Goal: Transaction & Acquisition: Purchase product/service

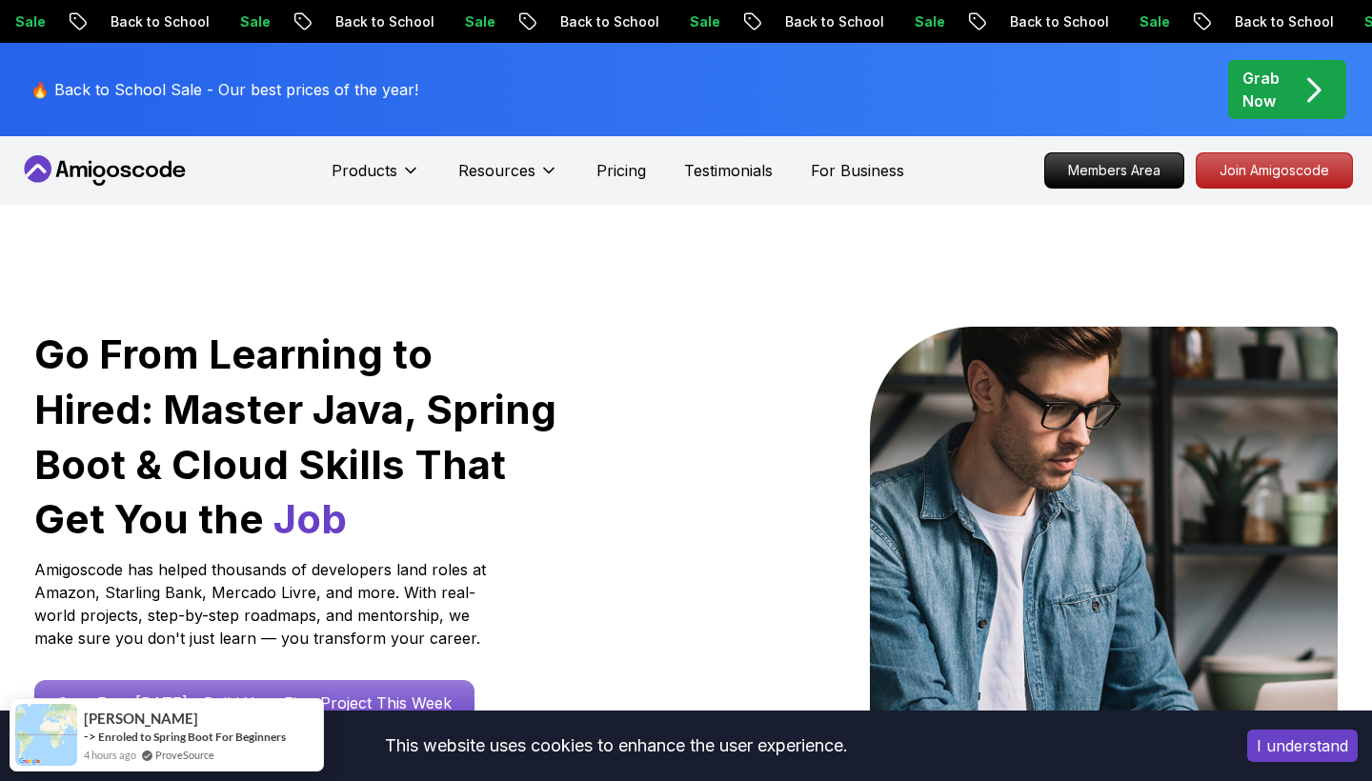
click at [309, 87] on p "🔥 Back to School Sale - Our best prices of the year!" at bounding box center [224, 89] width 388 height 23
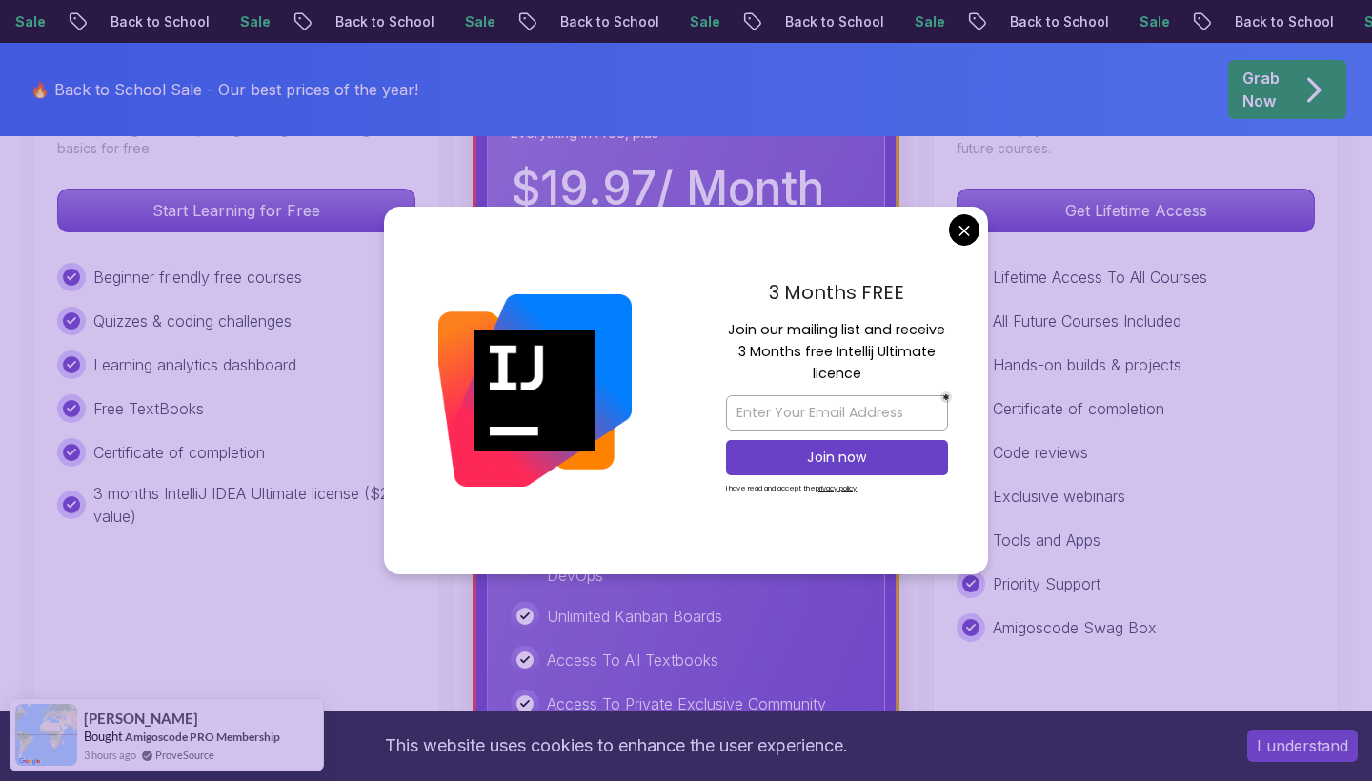
scroll to position [661, 0]
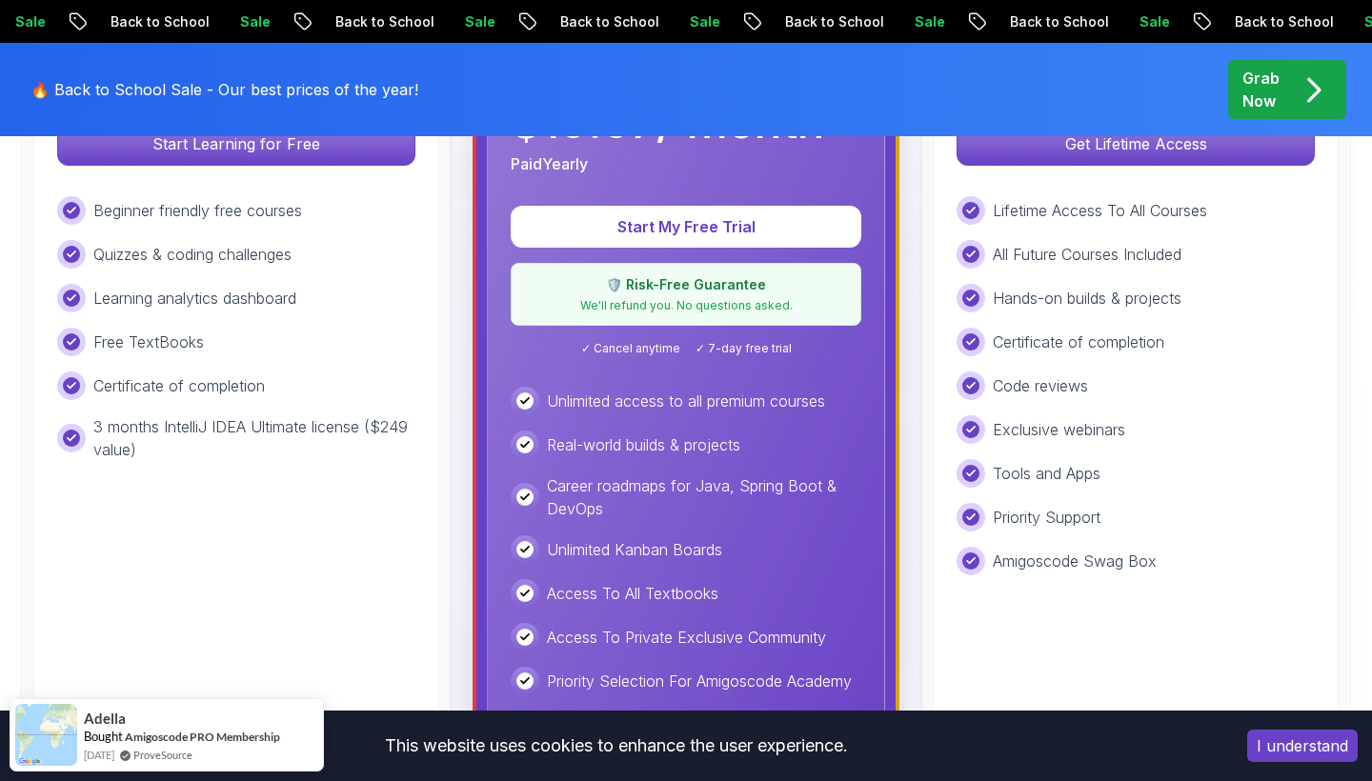
scroll to position [737, 0]
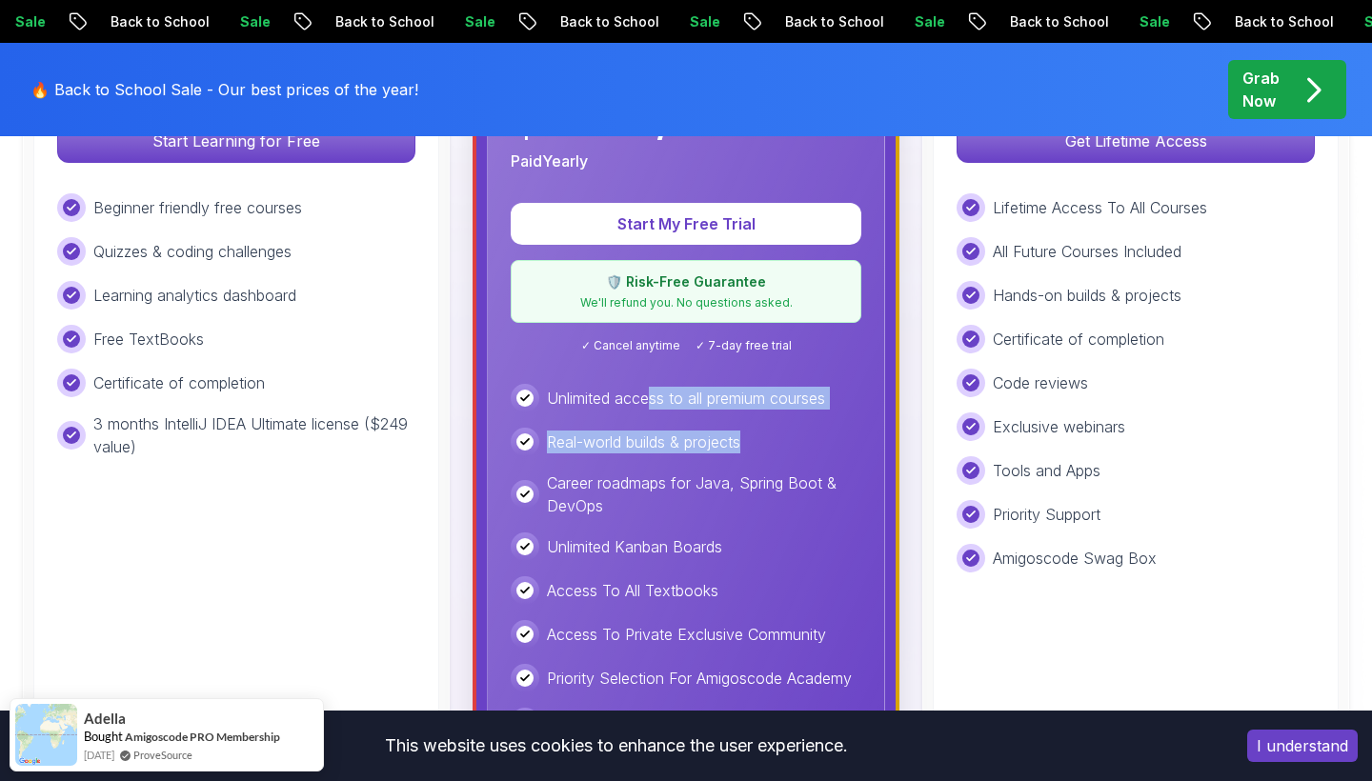
drag, startPoint x: 802, startPoint y: 445, endPoint x: 650, endPoint y: 403, distance: 158.1
click at [650, 403] on div "Unlimited access to all premium courses Real-world builds & projects Career roa…" at bounding box center [686, 604] width 351 height 440
click at [646, 456] on div "Unlimited access to all premium courses Real-world builds & projects Career roa…" at bounding box center [686, 604] width 351 height 440
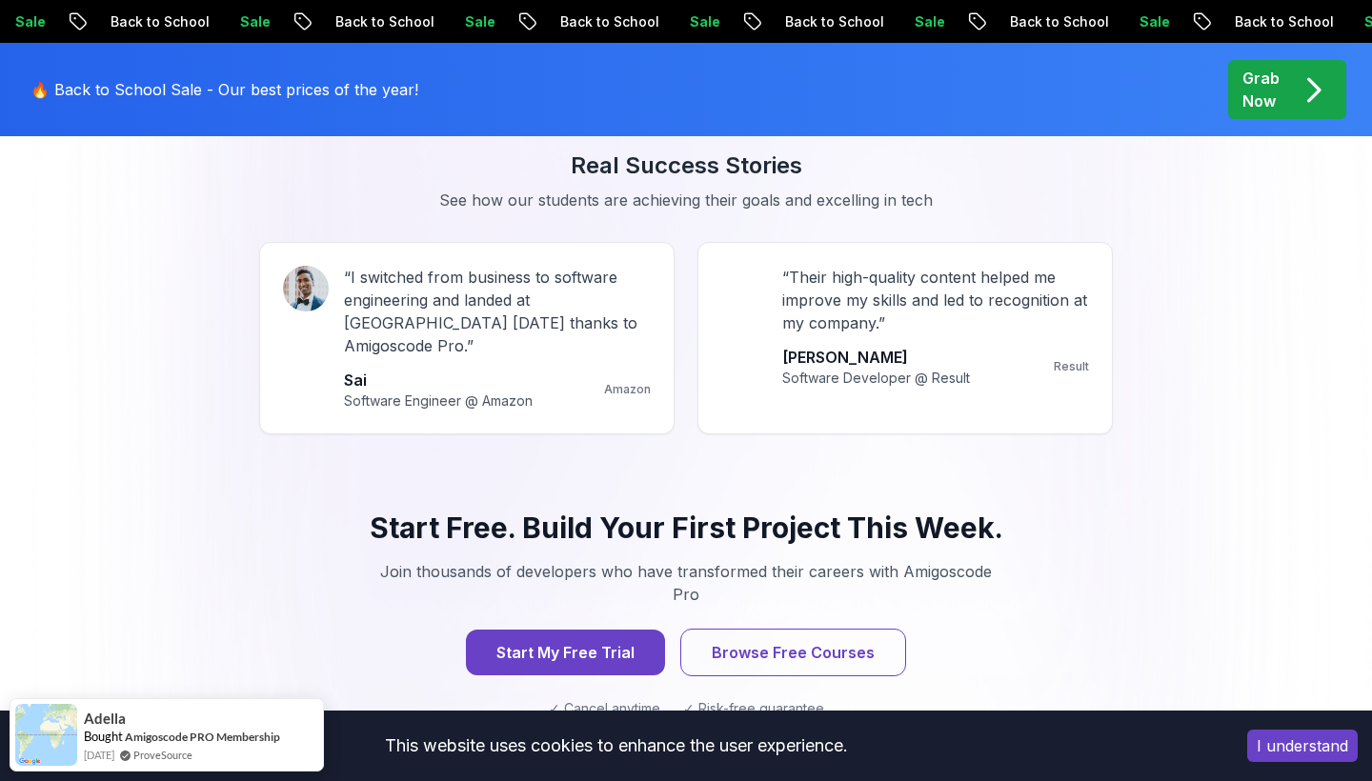
scroll to position [1747, 0]
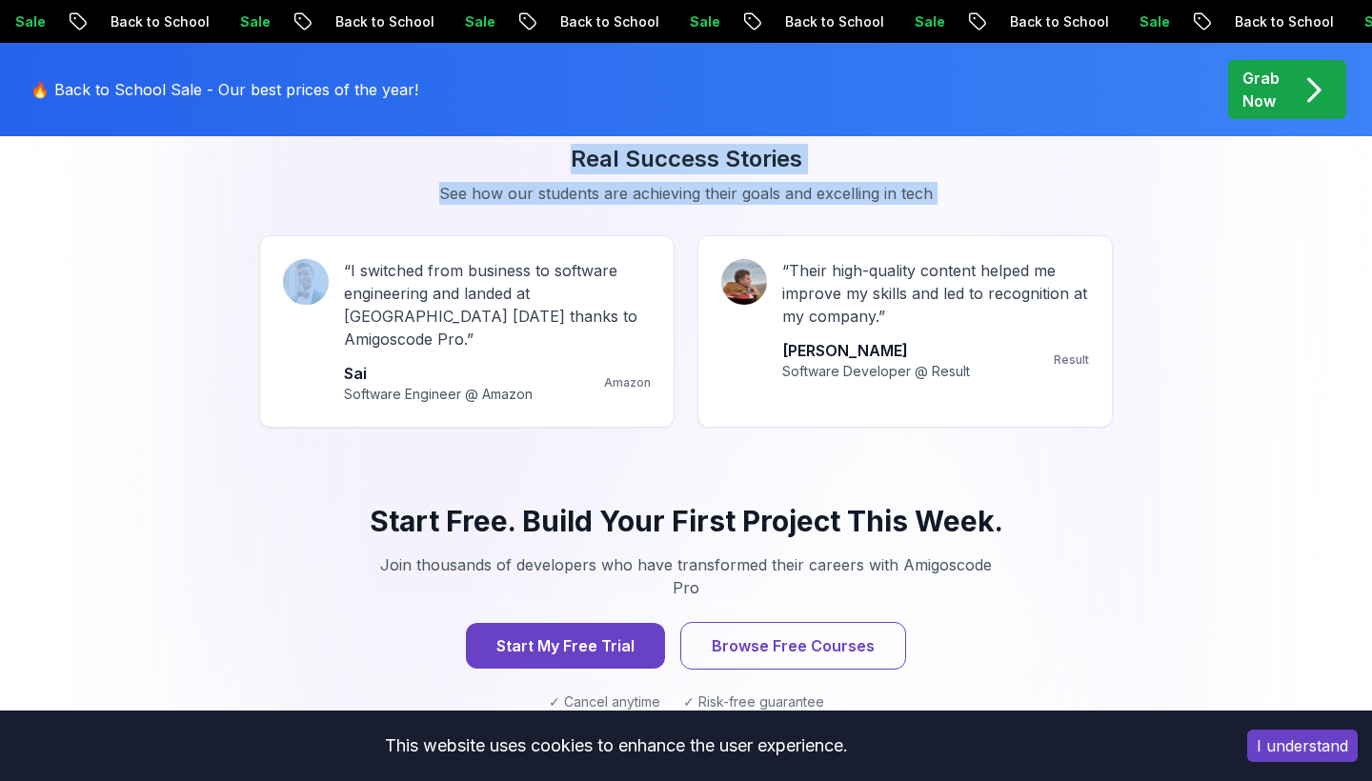
drag, startPoint x: 345, startPoint y: 269, endPoint x: 556, endPoint y: 428, distance: 264.7
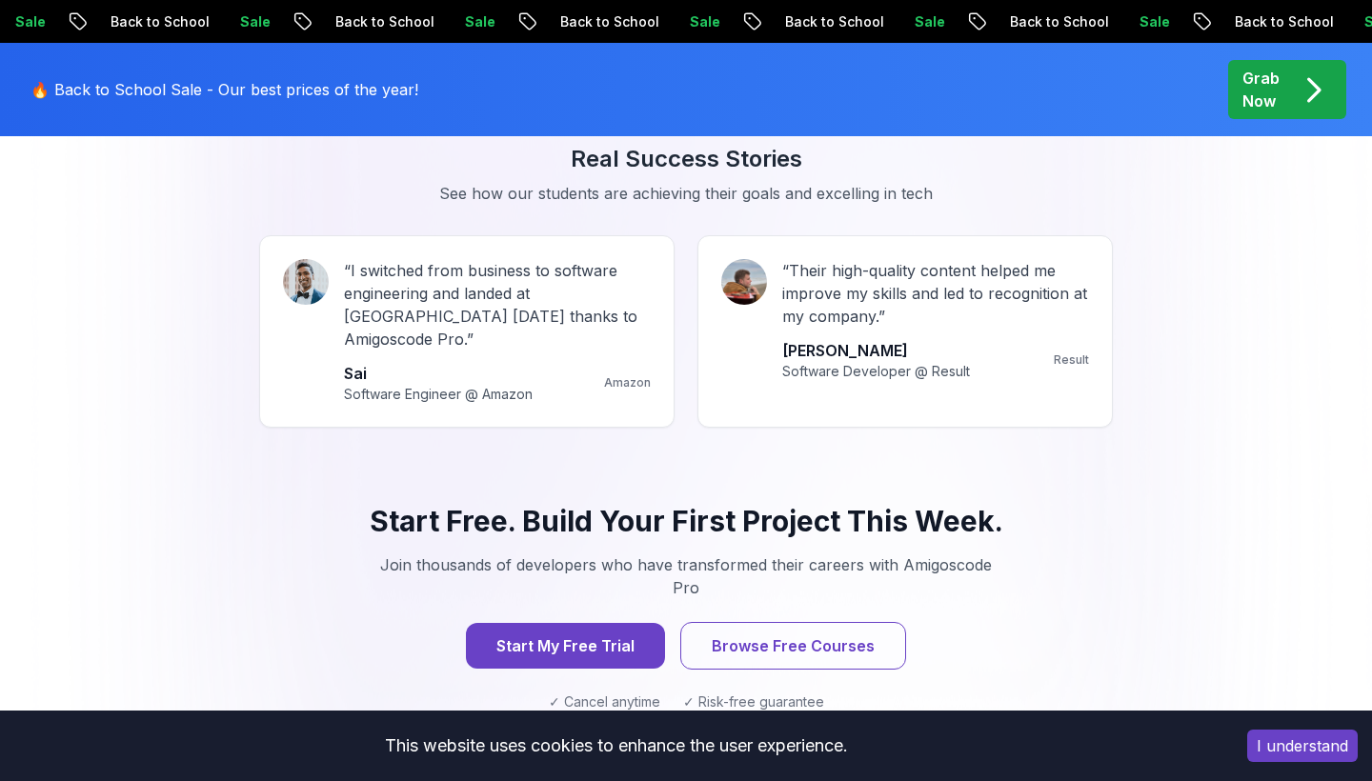
click at [556, 458] on div "Start Free. Build Your First Project This Week. Join thousands of developers wh…" at bounding box center [686, 607] width 854 height 299
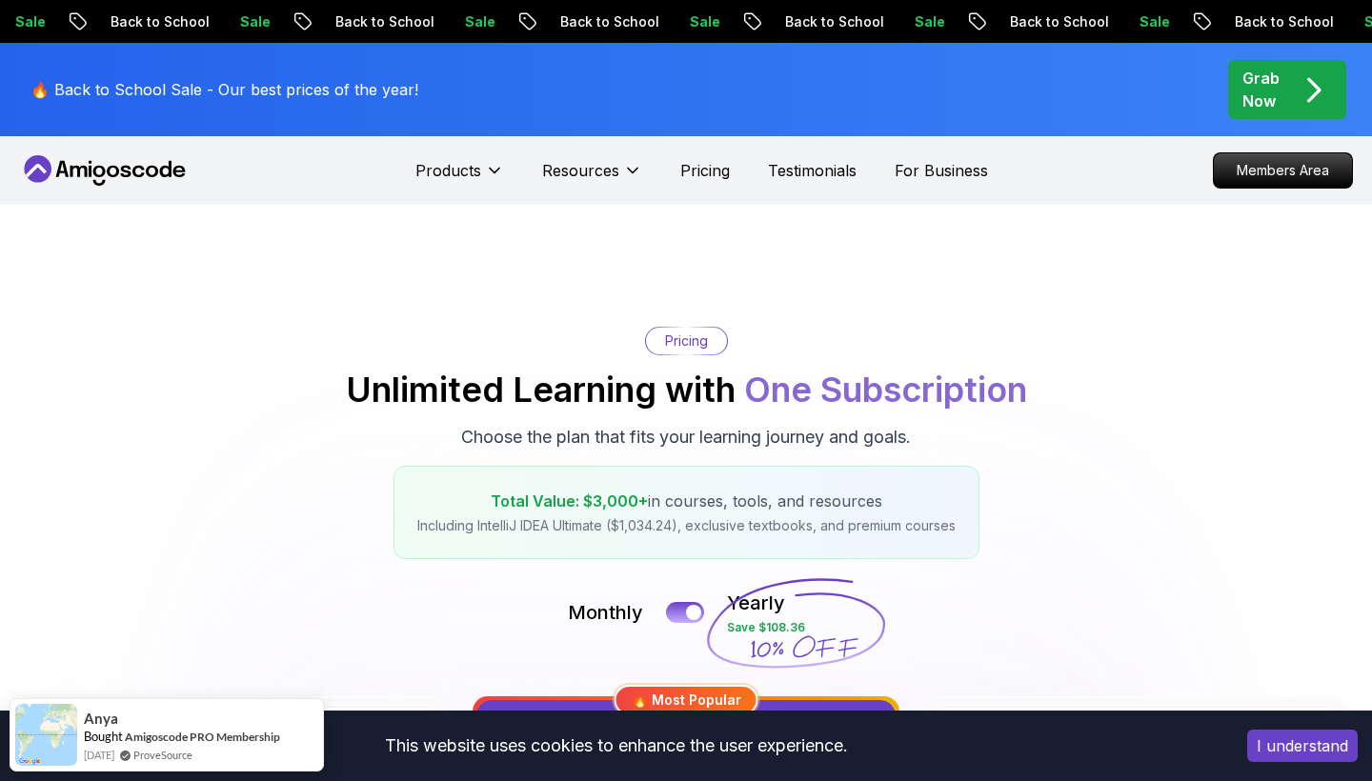
scroll to position [0, 0]
click at [1280, 91] on p "Grab Now" at bounding box center [1260, 90] width 37 height 46
click at [1264, 91] on p "Grab Now" at bounding box center [1260, 90] width 37 height 46
click at [1073, 125] on div "🔥 Back to School Sale - Our best prices of the year! Grab Now" at bounding box center [686, 89] width 1334 height 93
click at [1280, 88] on p "Grab Now" at bounding box center [1260, 90] width 37 height 46
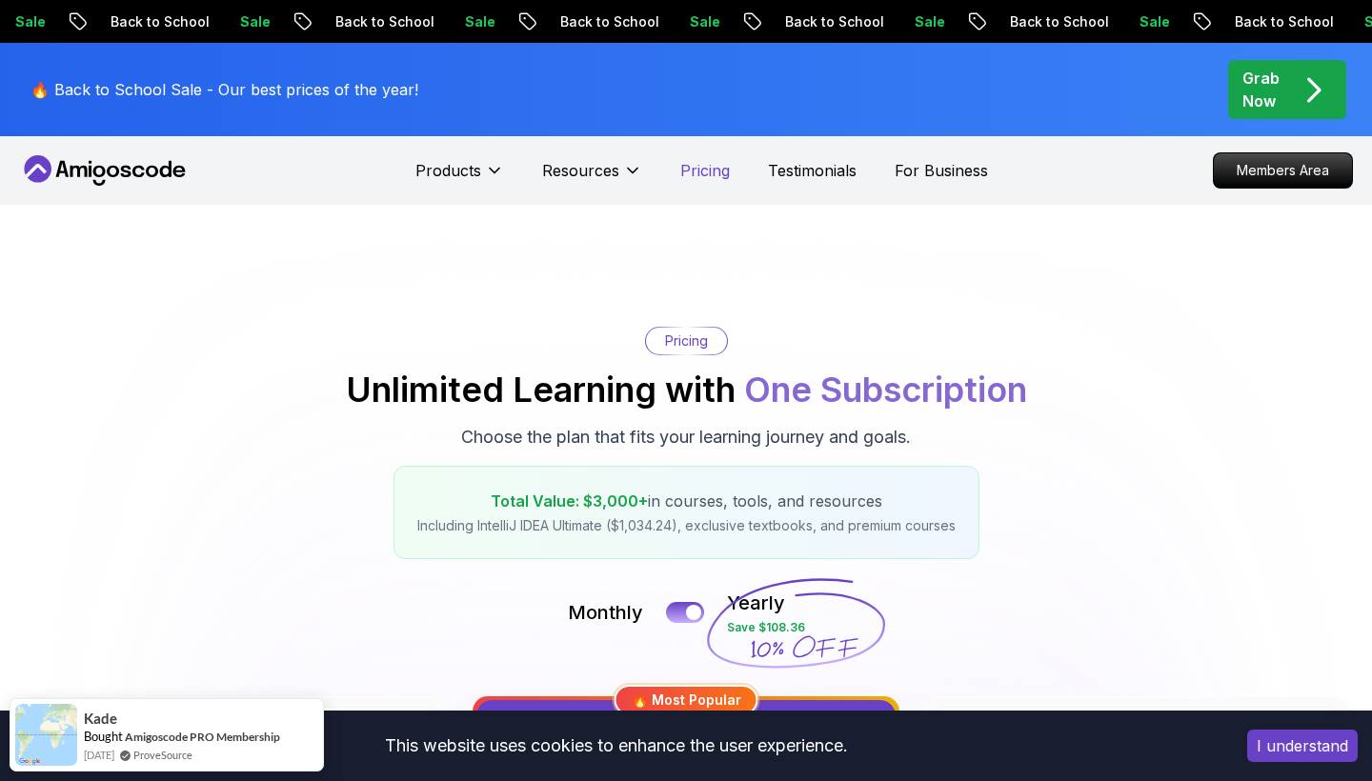
click at [692, 174] on p "Pricing" at bounding box center [705, 170] width 50 height 23
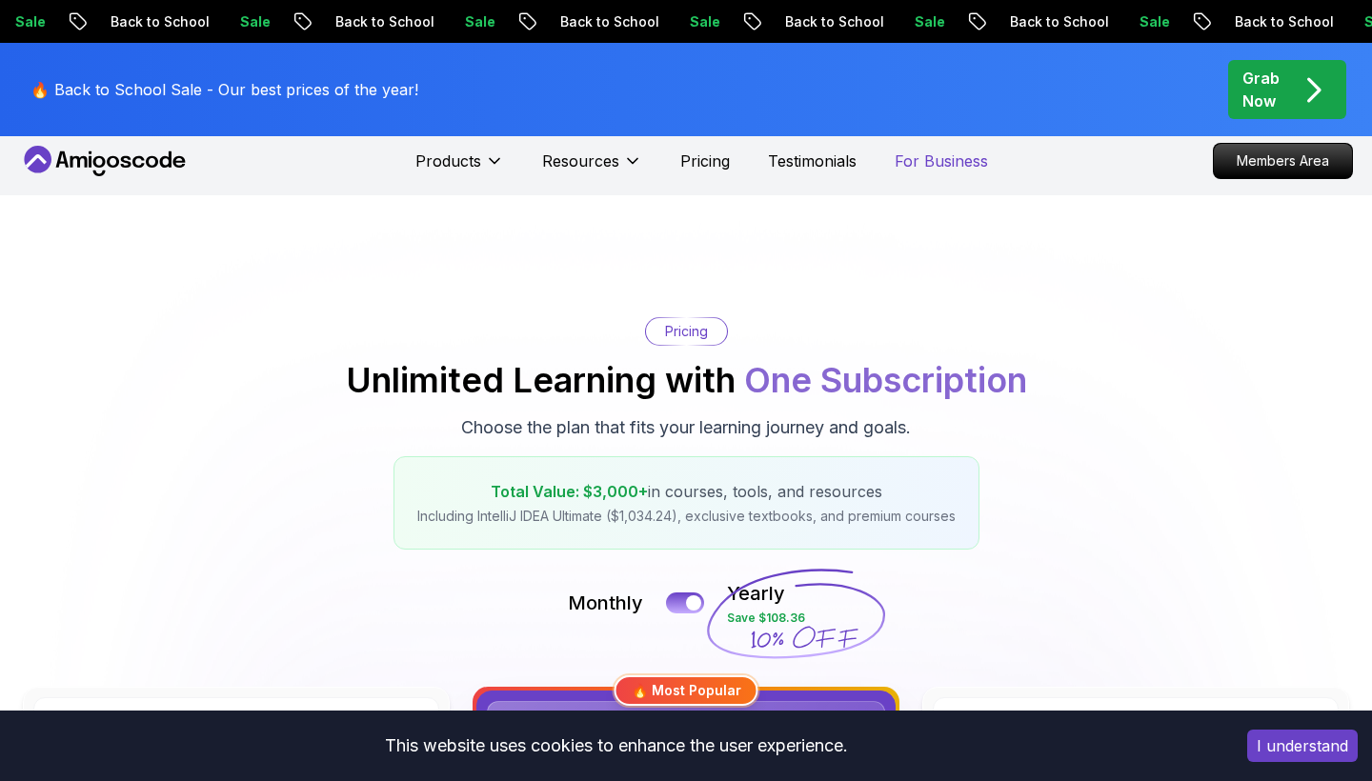
click at [917, 164] on p "For Business" at bounding box center [941, 161] width 93 height 23
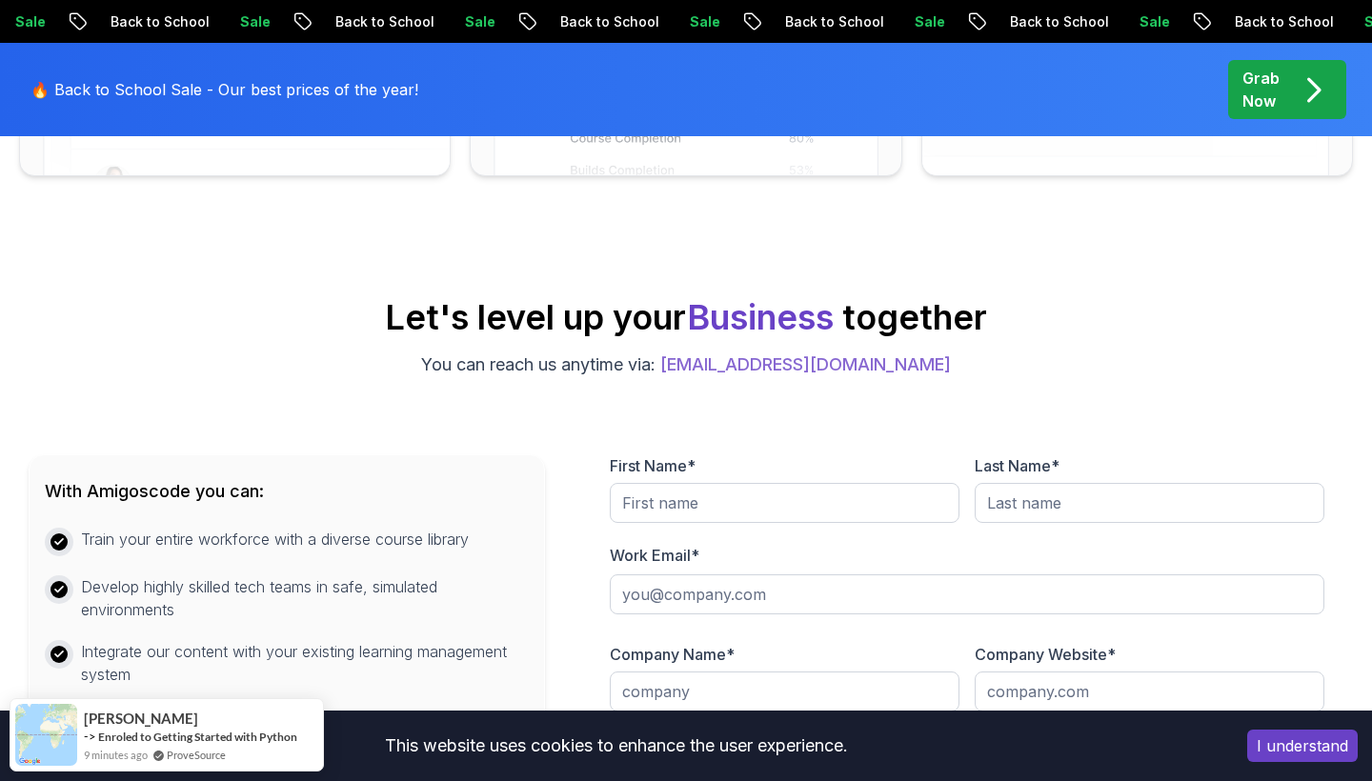
scroll to position [705, 0]
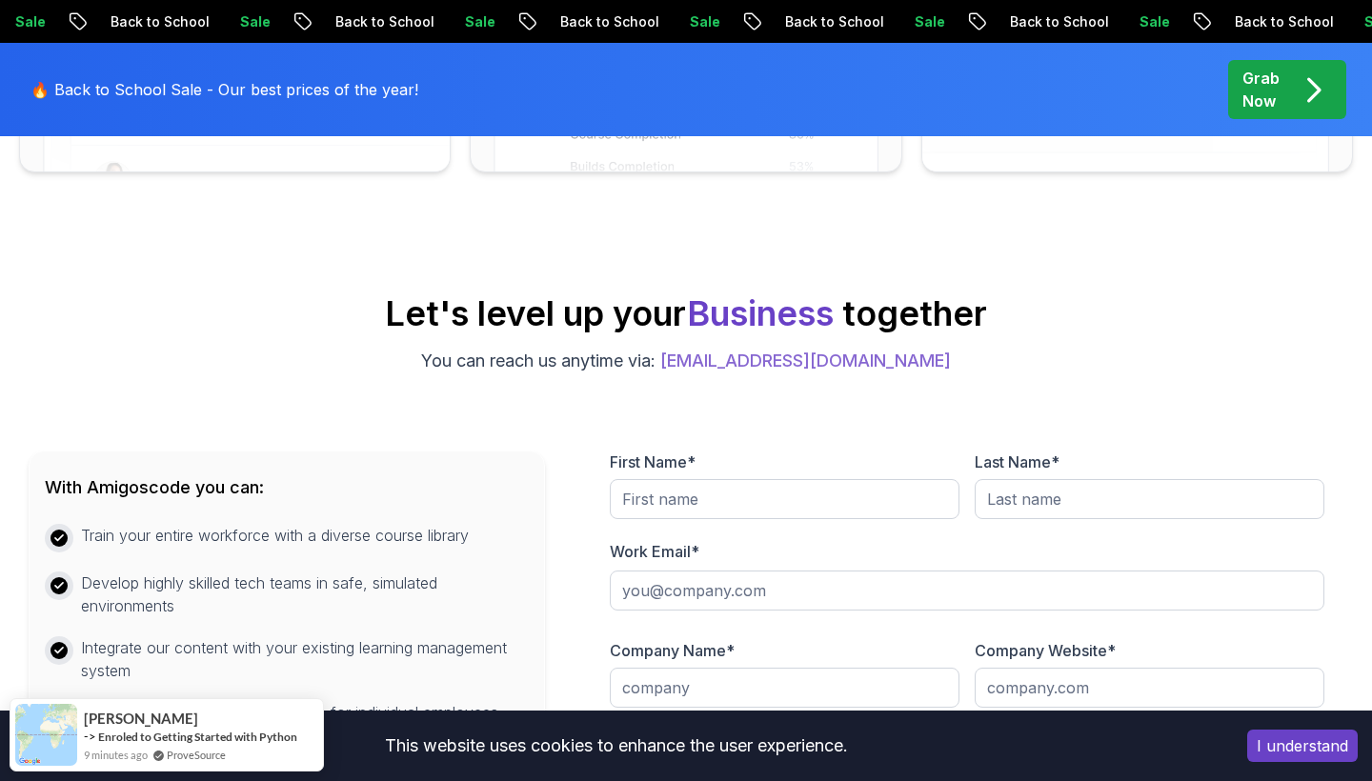
click at [1324, 87] on div "Grab Now" at bounding box center [1287, 90] width 90 height 46
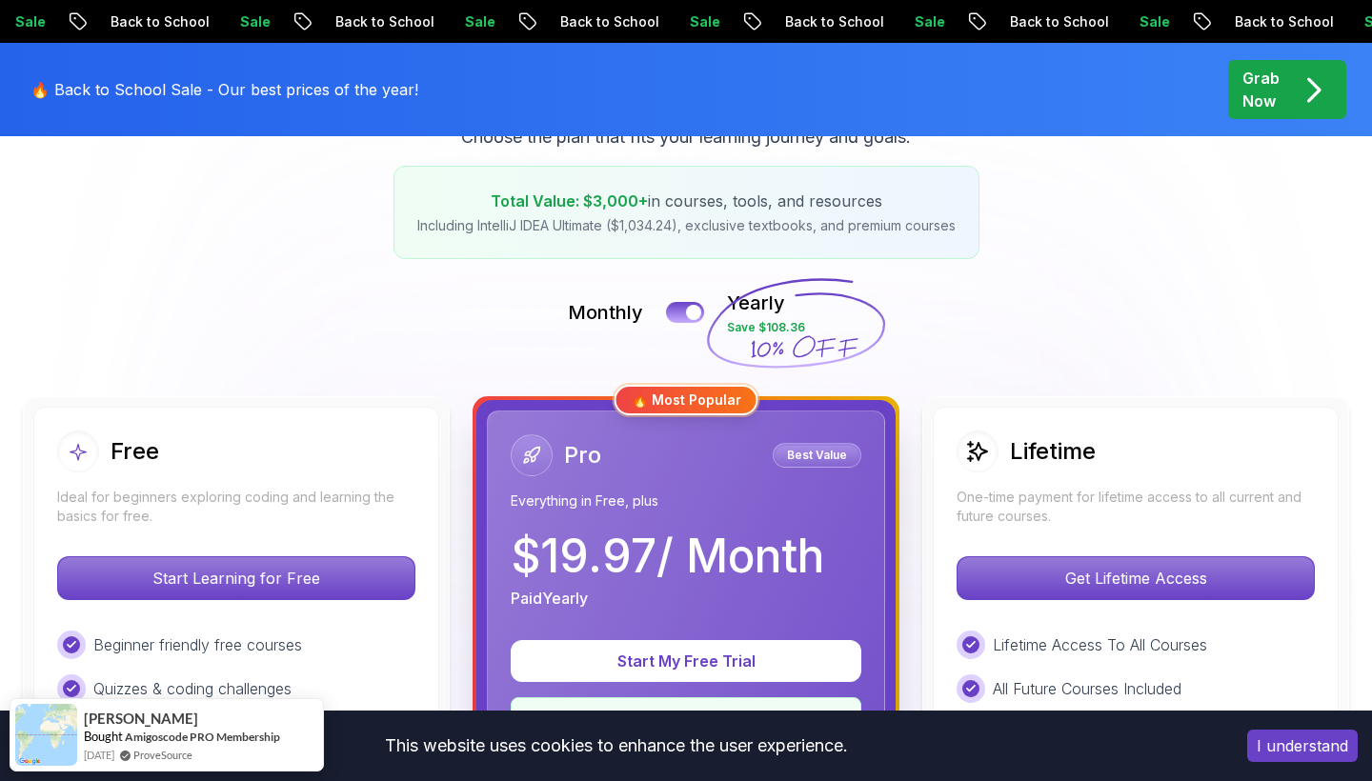
scroll to position [316, 0]
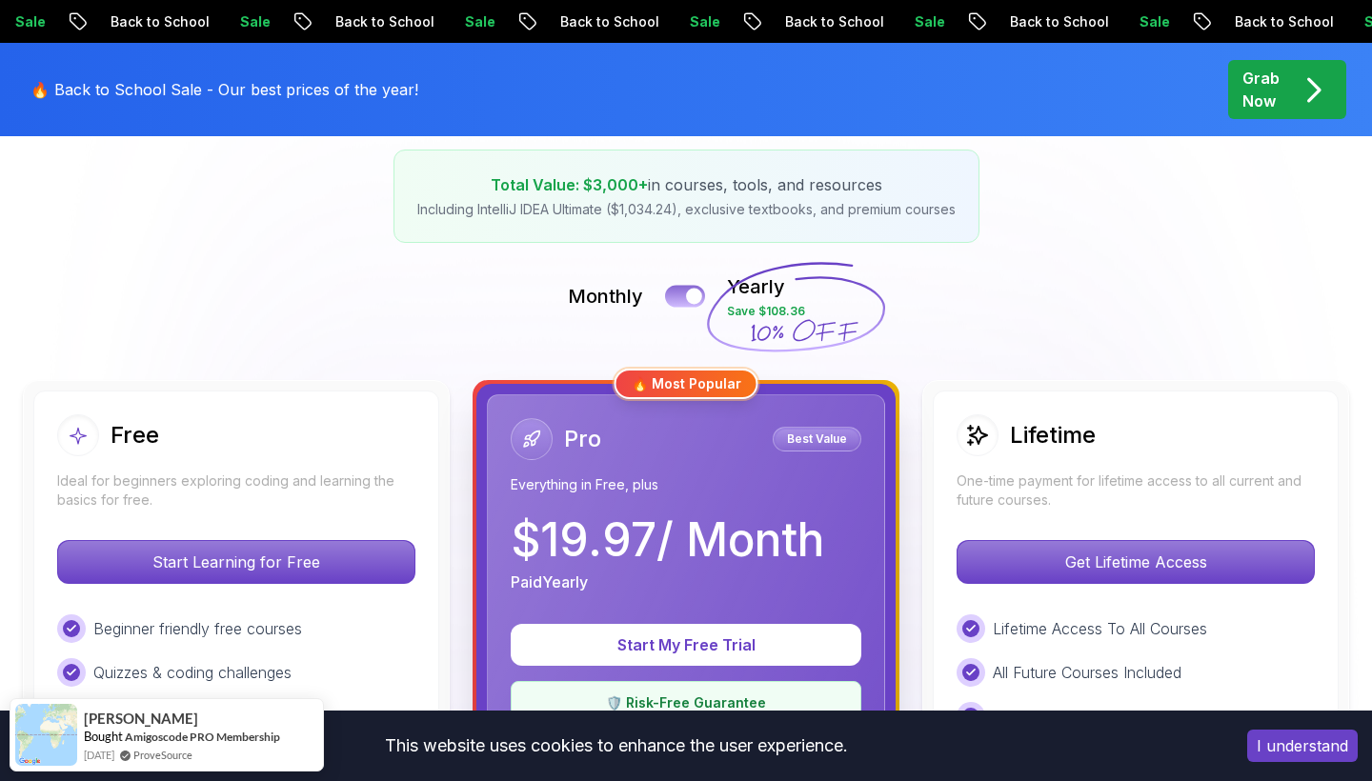
click at [683, 297] on button at bounding box center [685, 296] width 40 height 22
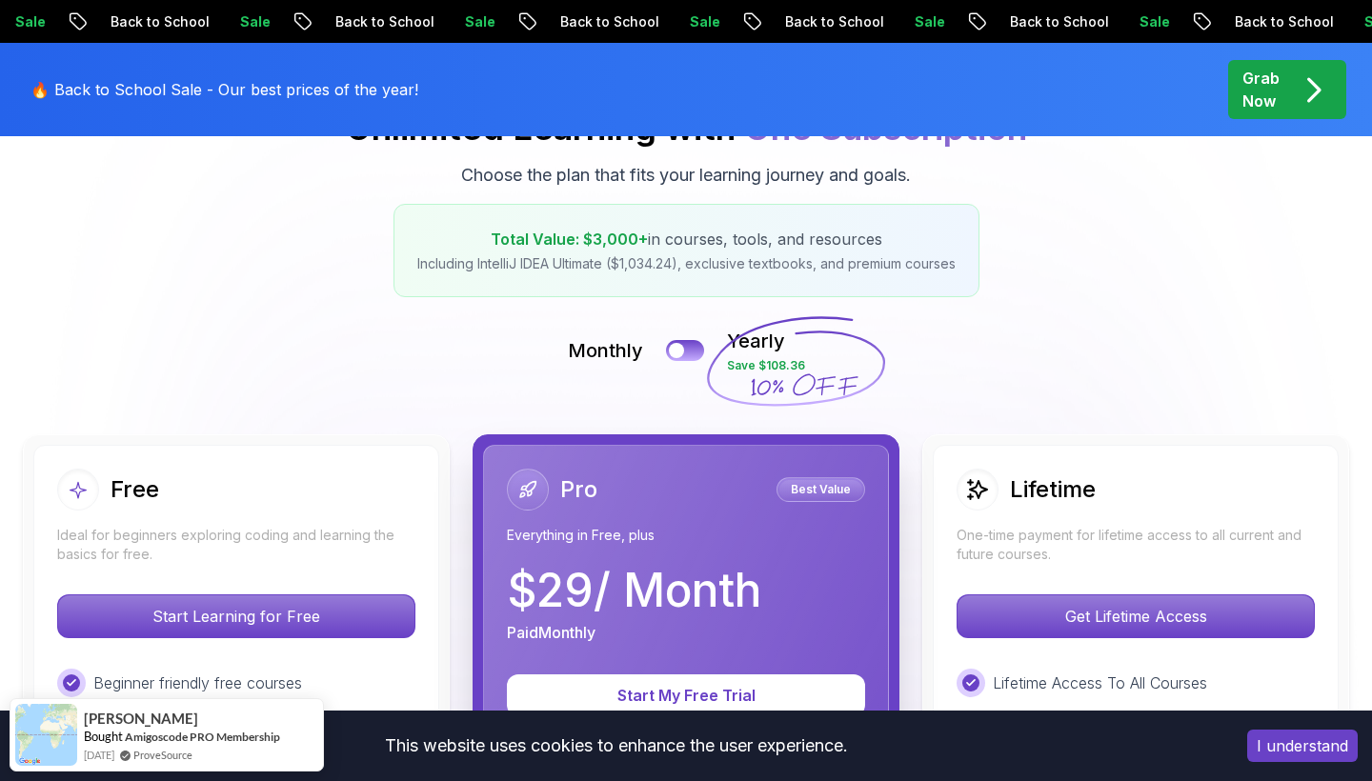
scroll to position [251, 0]
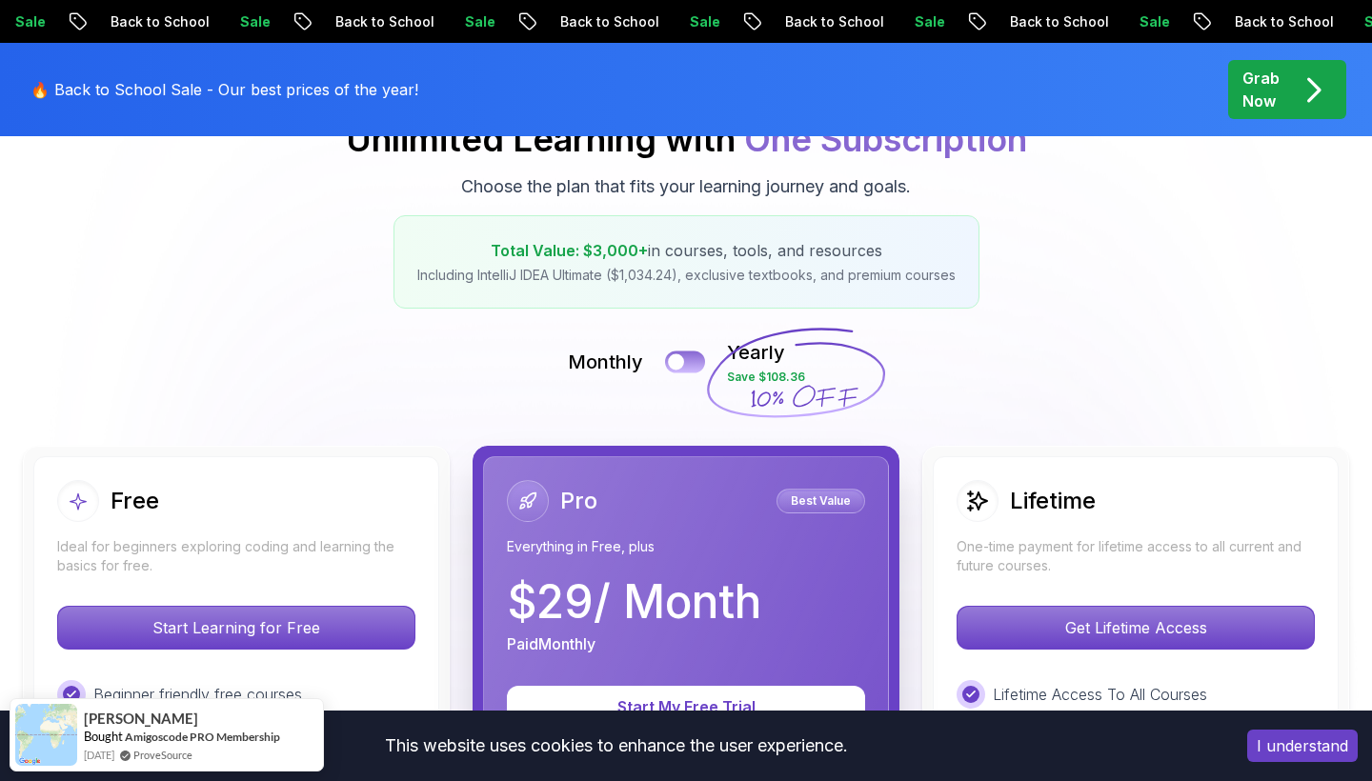
click at [684, 355] on button at bounding box center [685, 362] width 40 height 22
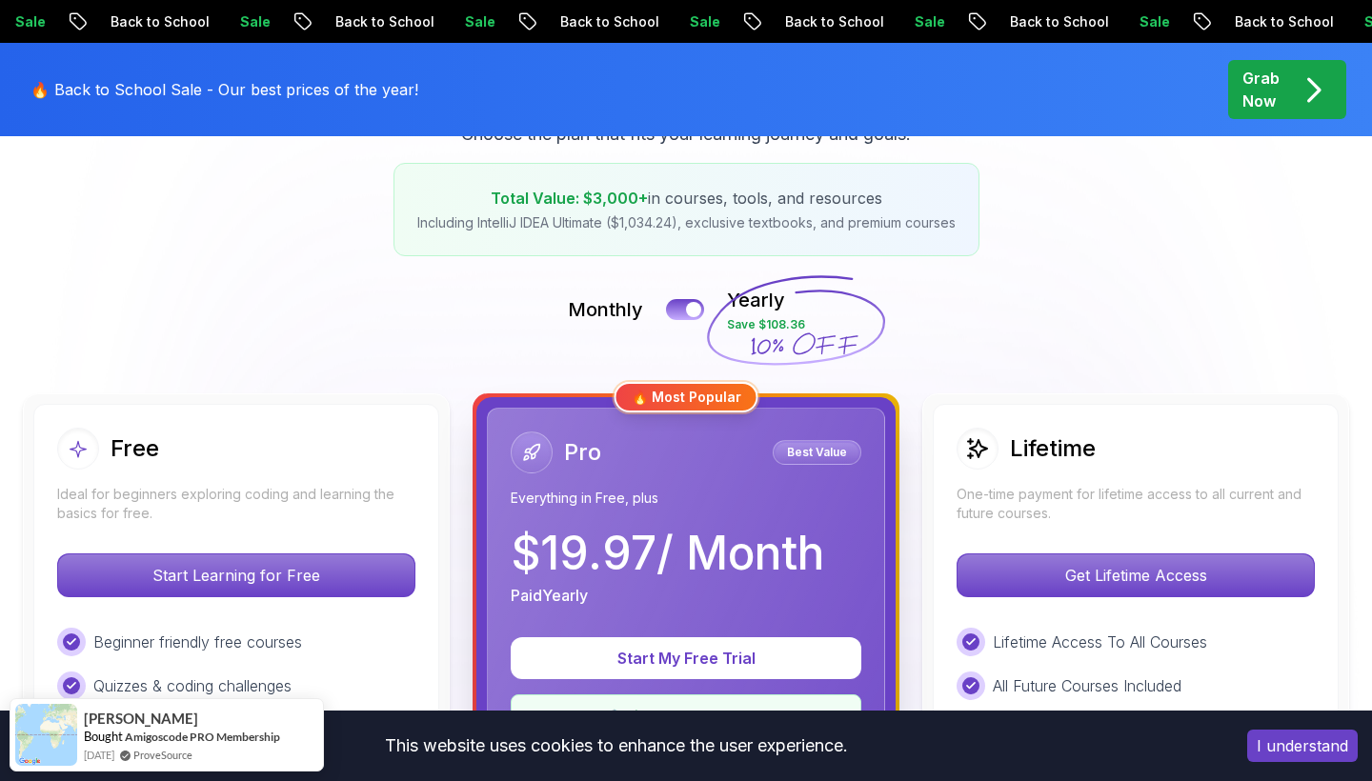
scroll to position [308, 0]
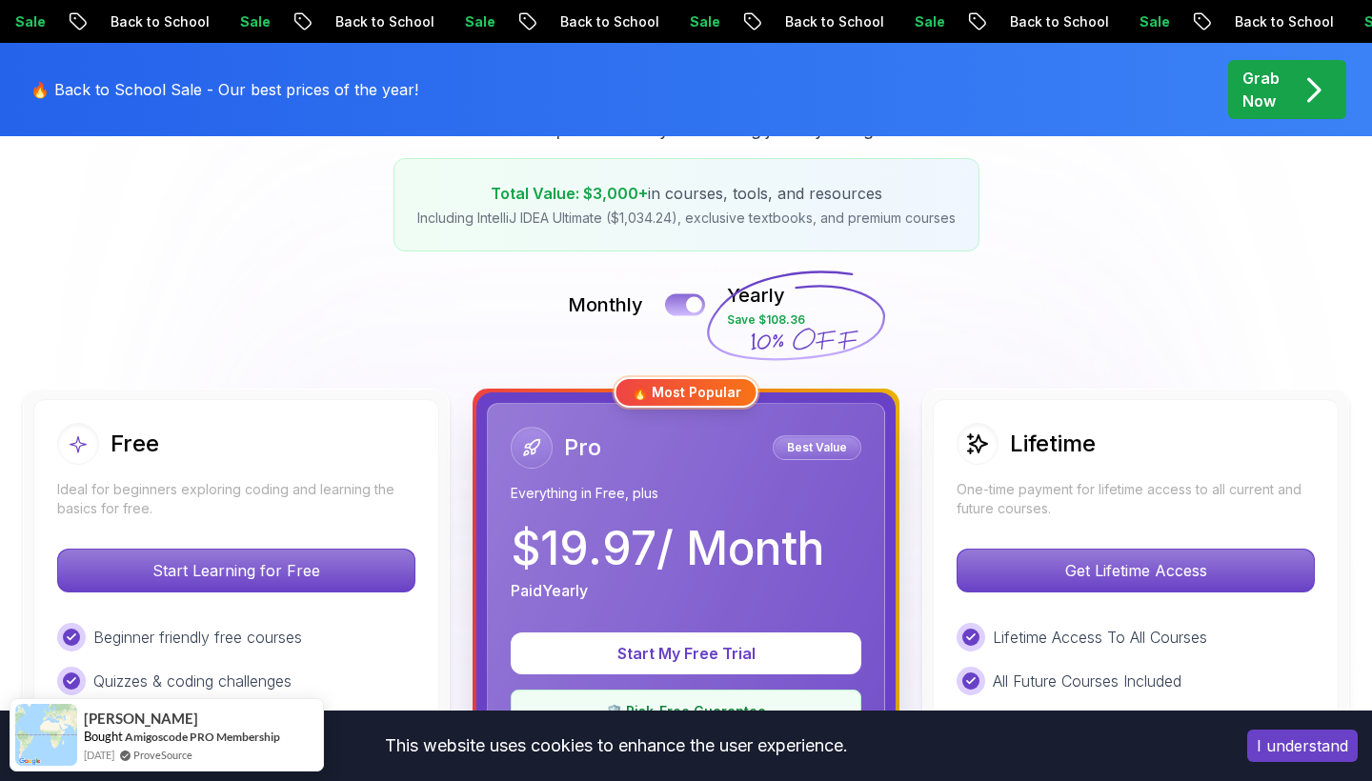
click at [690, 302] on div at bounding box center [694, 305] width 16 height 16
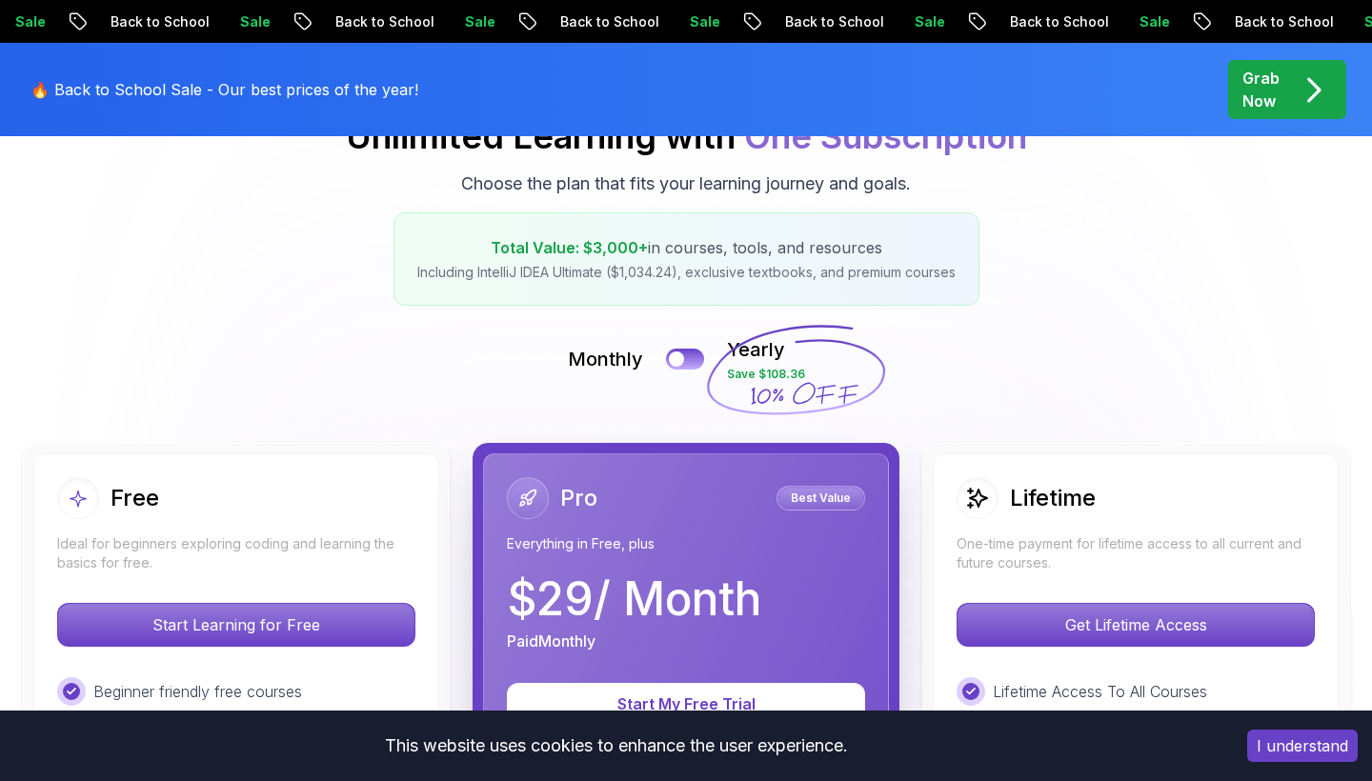
scroll to position [322, 0]
